Goal: Ask a question

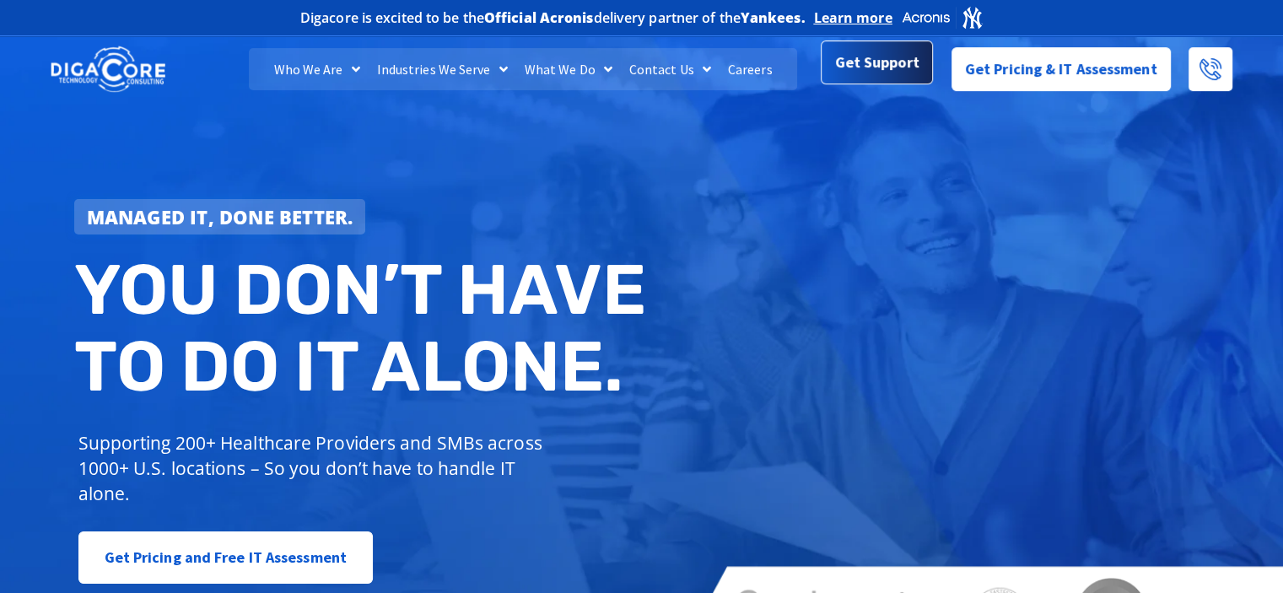
click at [850, 63] on span "Get Support" at bounding box center [877, 63] width 84 height 34
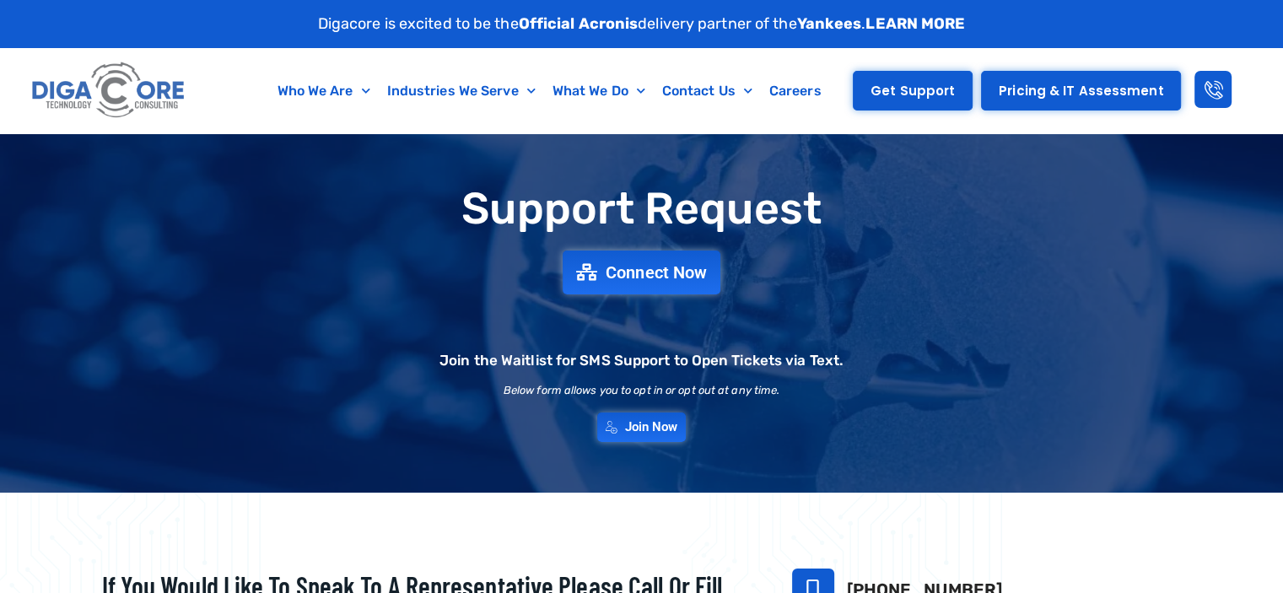
click at [911, 94] on span "Get Support" at bounding box center [913, 90] width 84 height 13
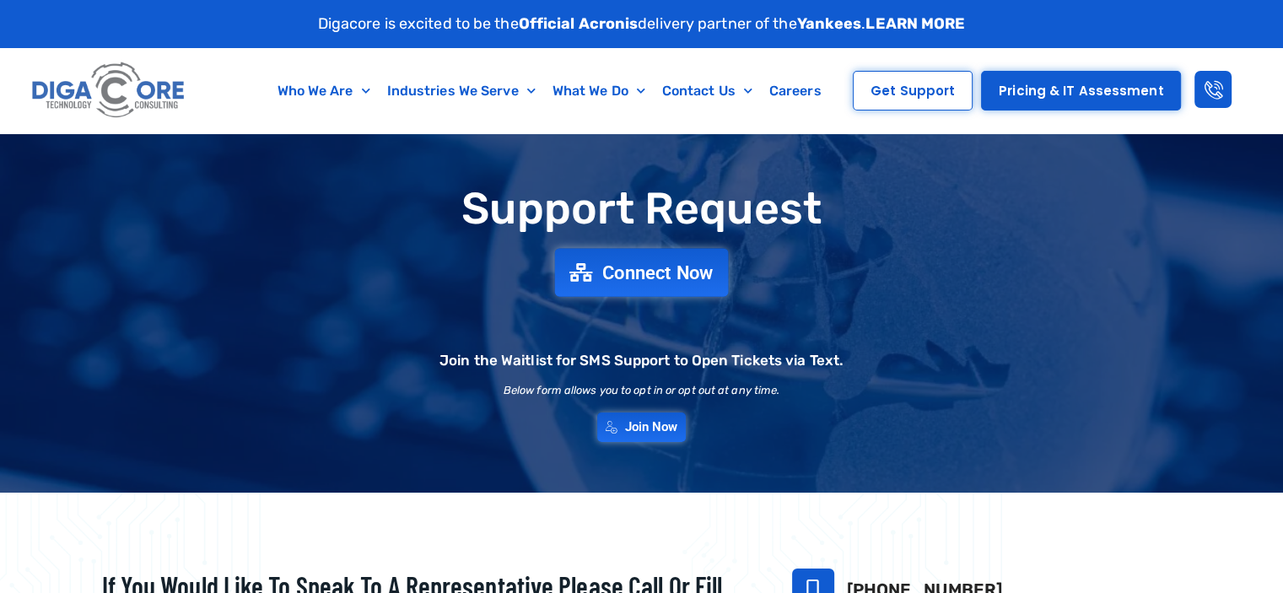
click at [693, 263] on span "Connect Now" at bounding box center [657, 272] width 111 height 19
